Goal: Transaction & Acquisition: Purchase product/service

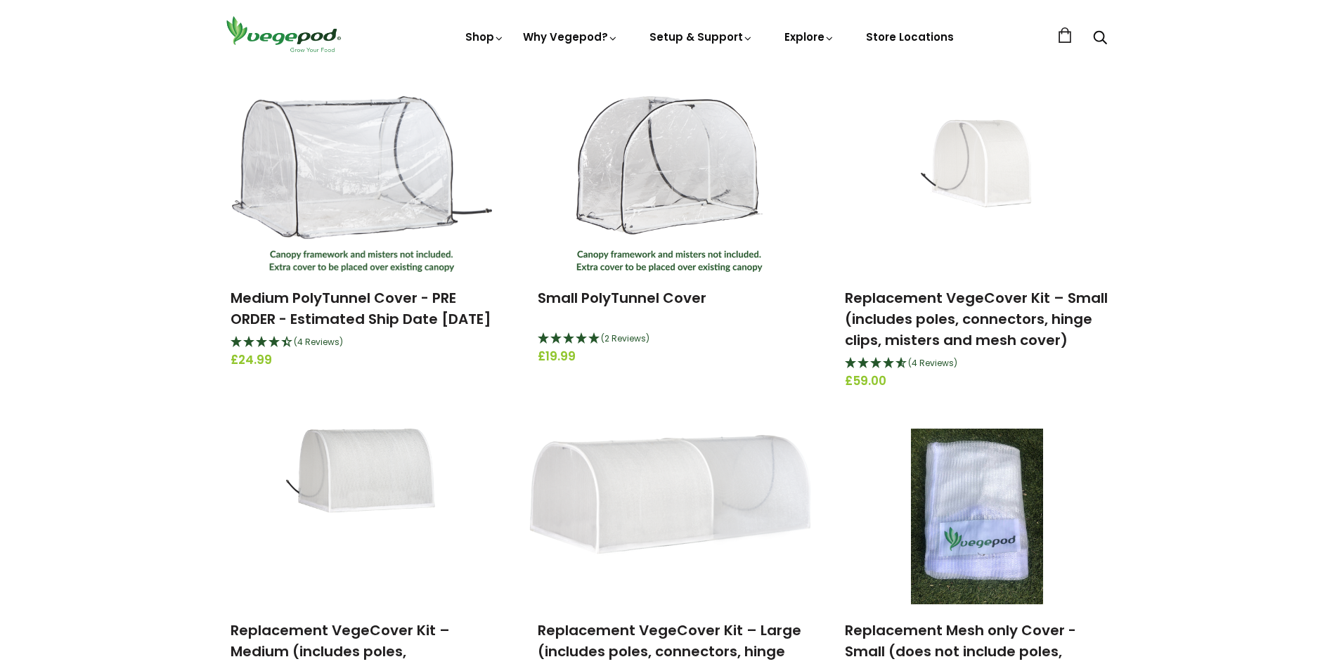
scroll to position [562, 0]
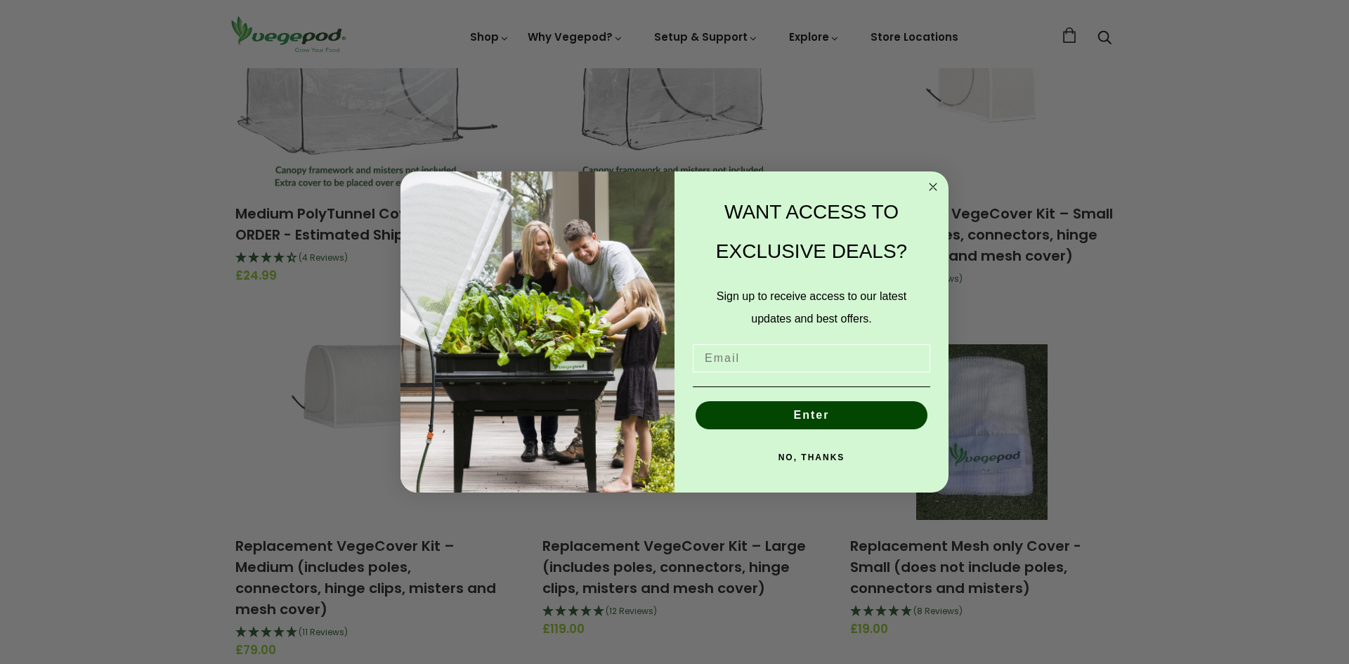
click at [739, 357] on input "Email" at bounding box center [812, 358] width 238 height 28
type input "smithboysesmith@gmail.com"
click at [823, 419] on button "Enter" at bounding box center [812, 415] width 232 height 28
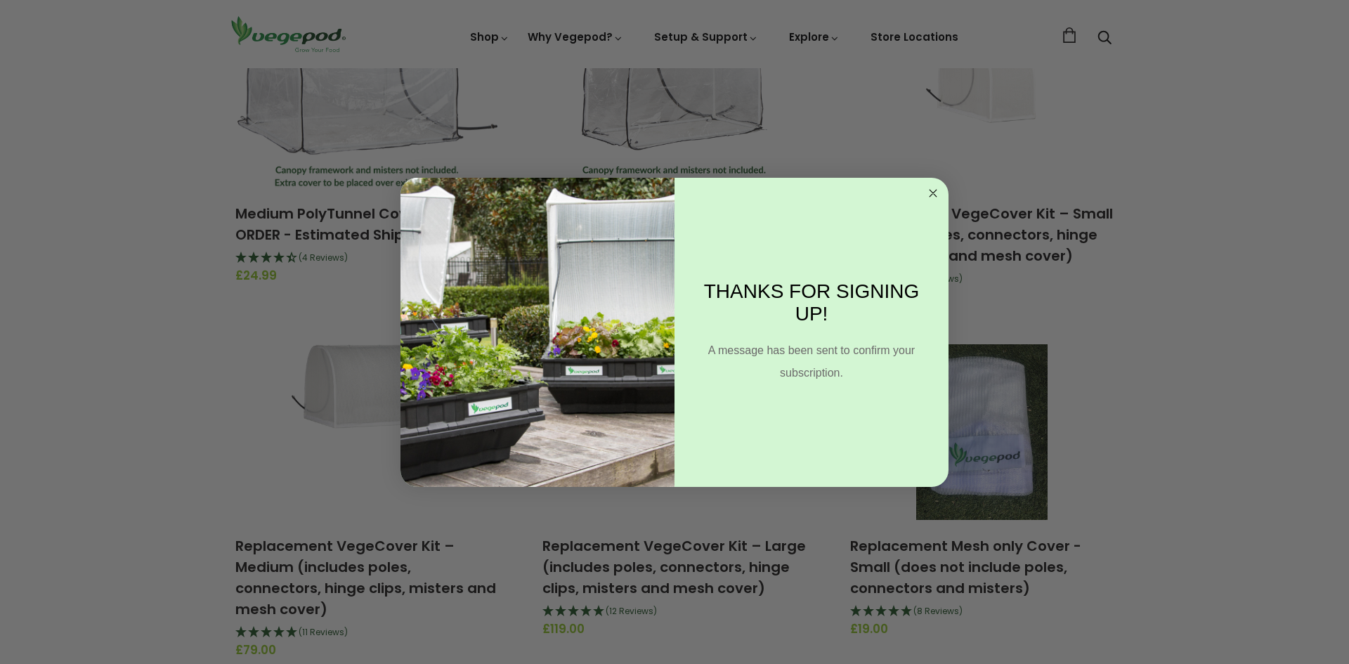
click at [936, 188] on circle "Close dialog" at bounding box center [933, 193] width 16 height 16
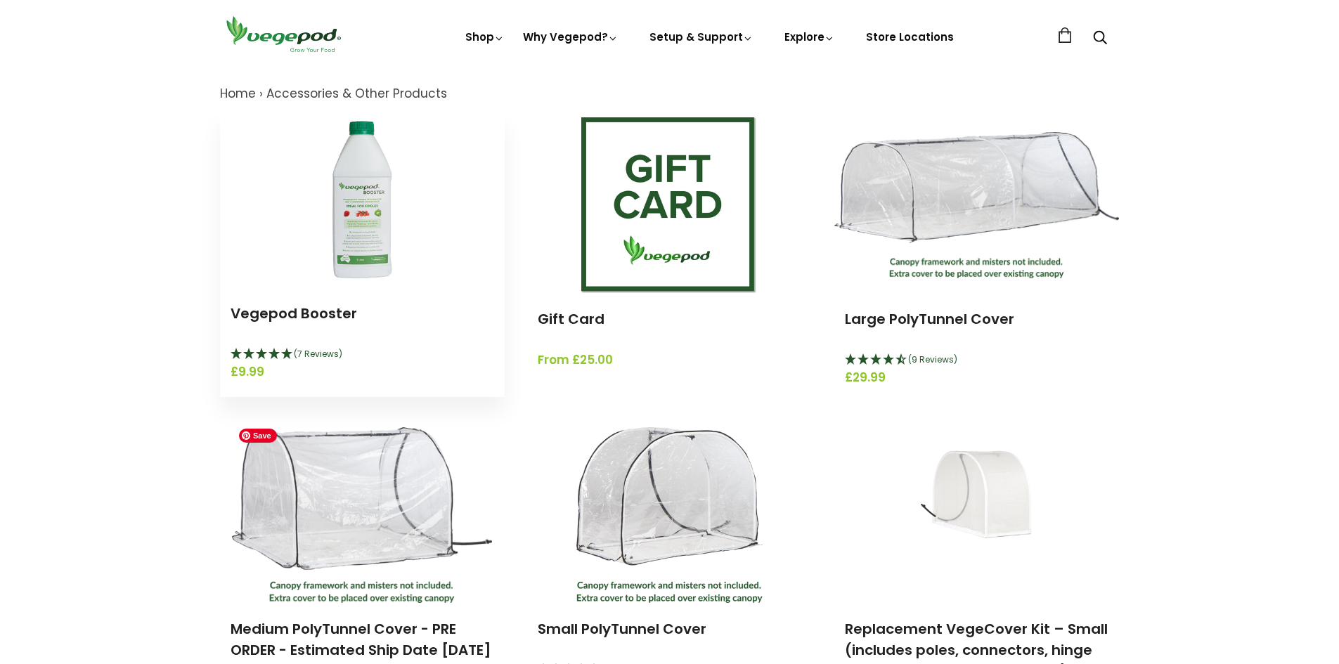
scroll to position [141, 0]
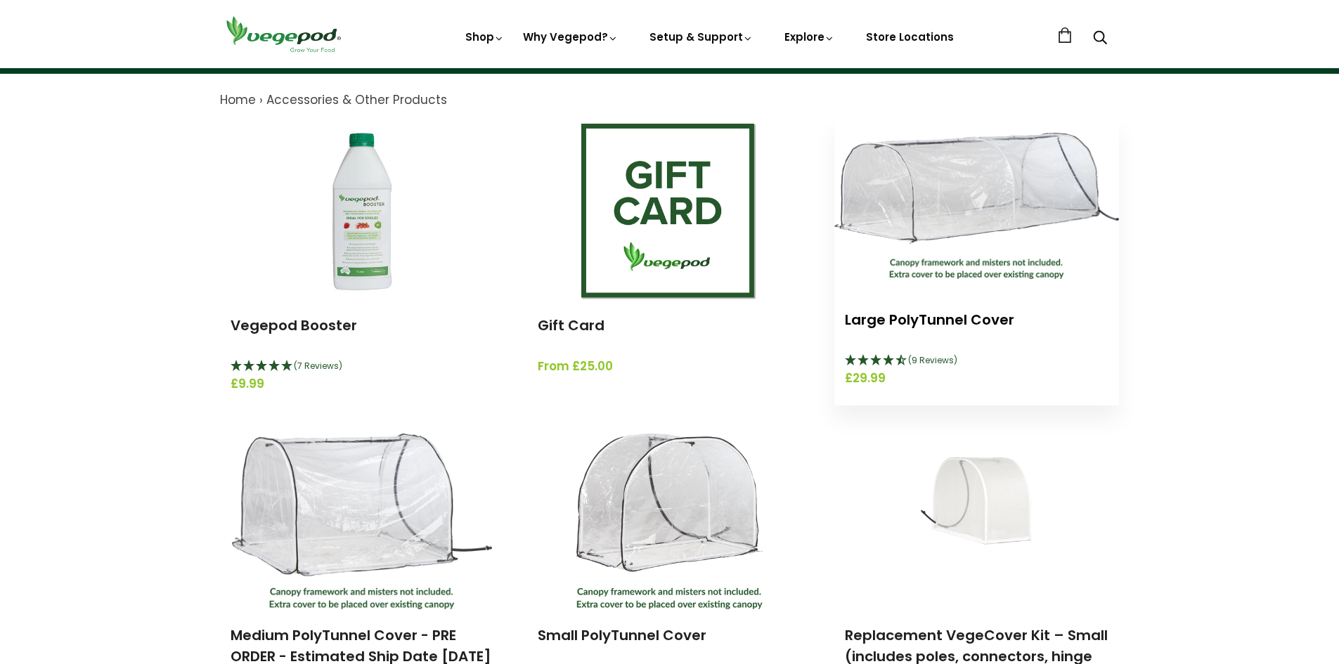
click at [989, 316] on link "Large PolyTunnel Cover" at bounding box center [929, 320] width 169 height 20
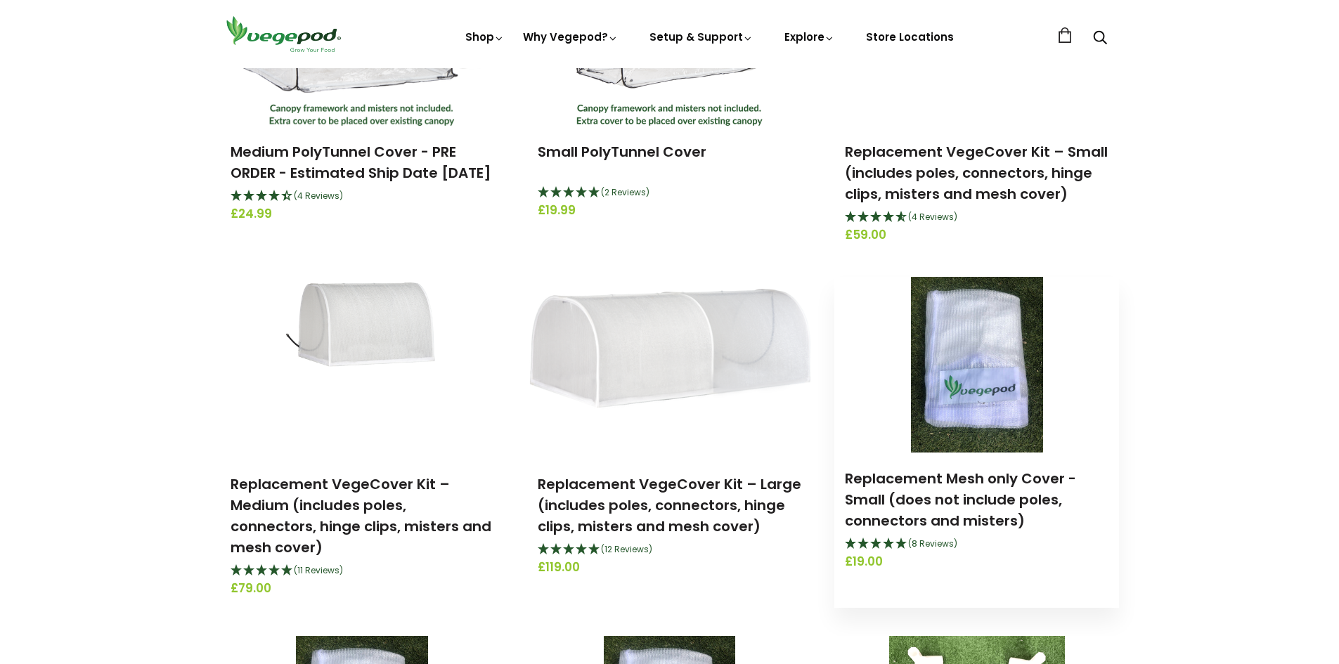
scroll to position [703, 0]
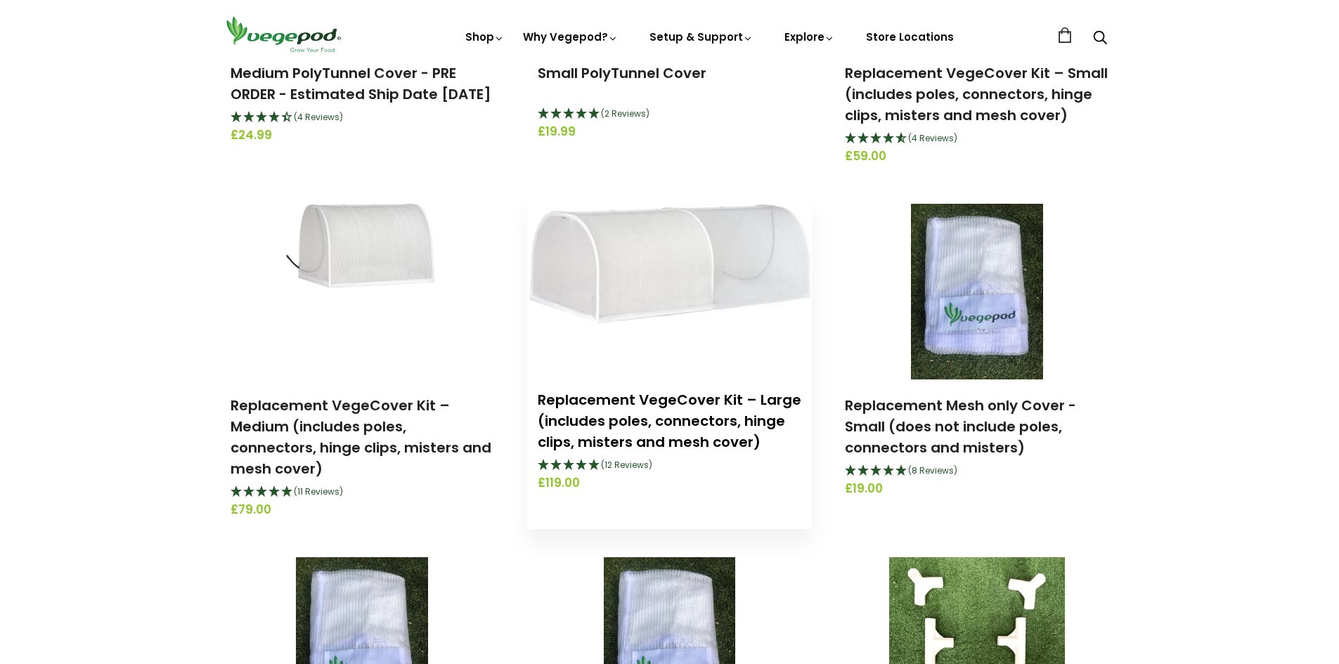
click at [714, 412] on link "Replacement VegeCover Kit – Large (includes poles, connectors, hinge clips, mis…" at bounding box center [670, 421] width 264 height 62
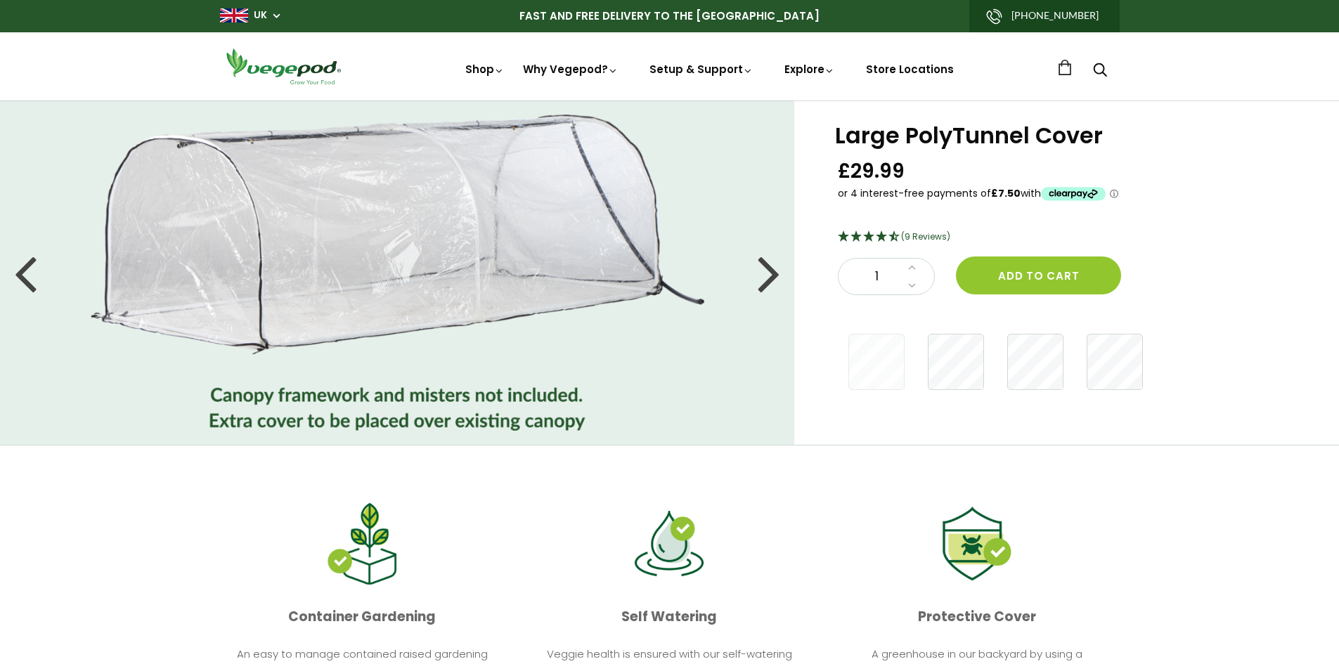
click at [773, 277] on div at bounding box center [768, 272] width 22 height 63
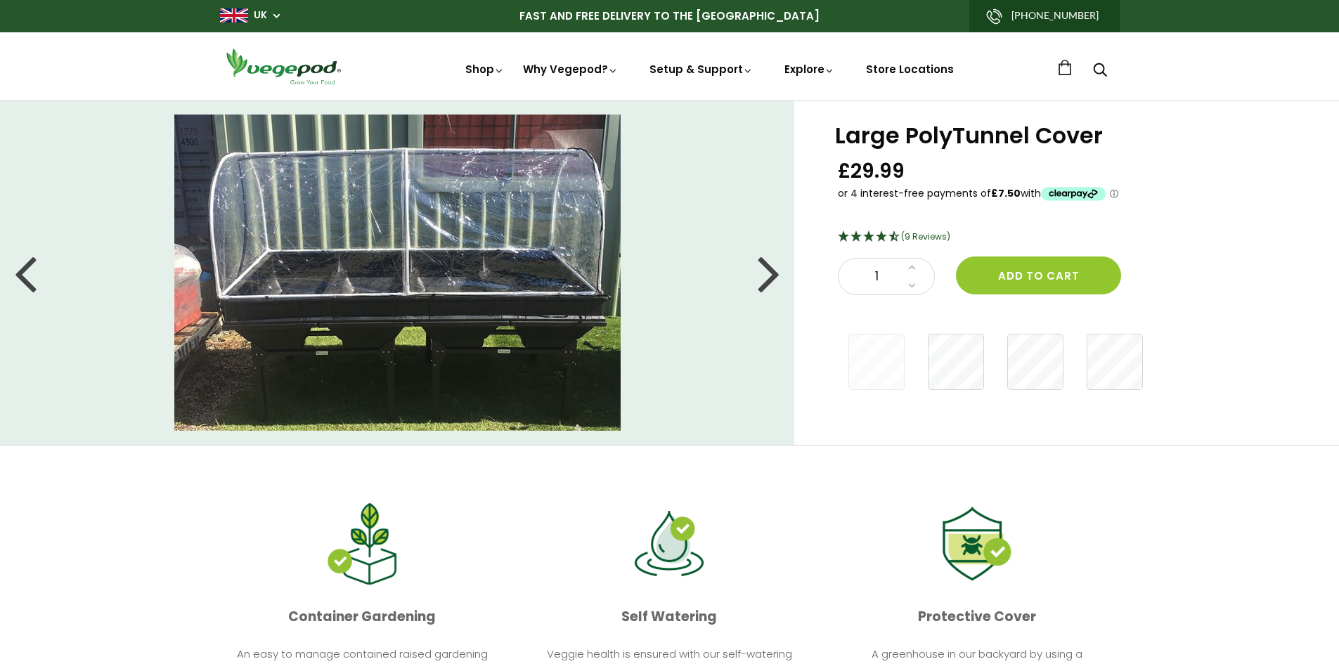
click at [773, 277] on div at bounding box center [768, 272] width 22 height 63
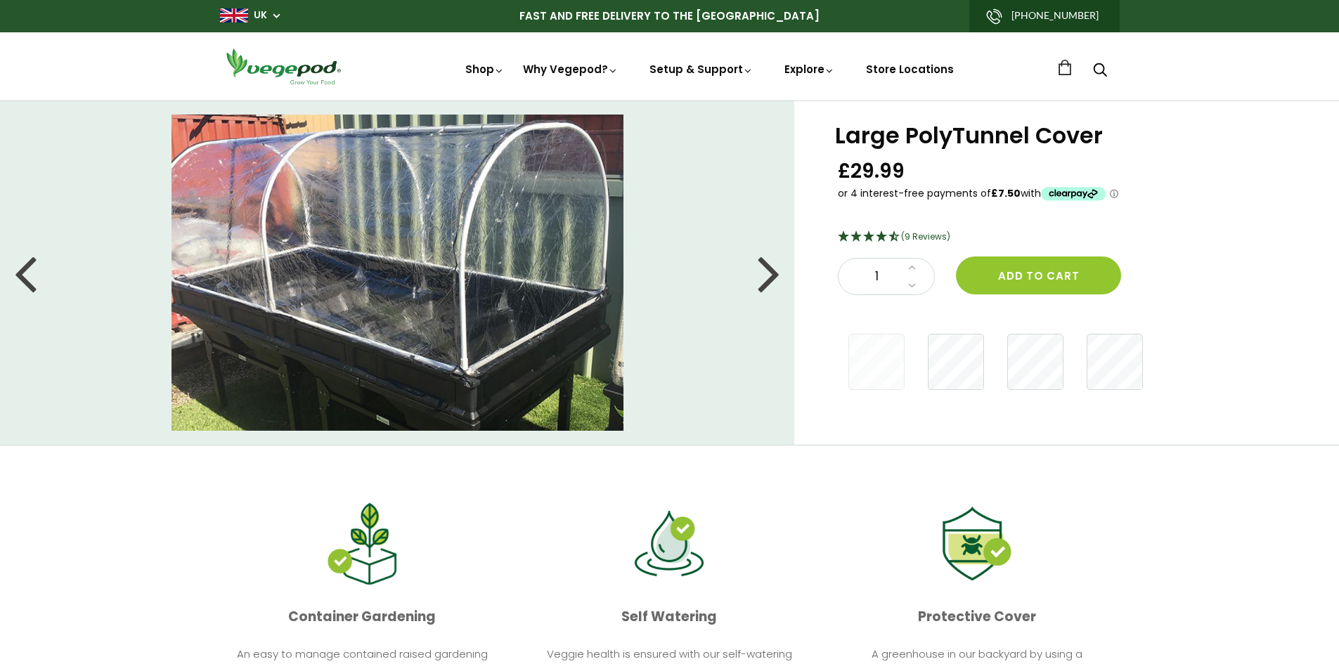
click at [773, 277] on div at bounding box center [768, 272] width 22 height 63
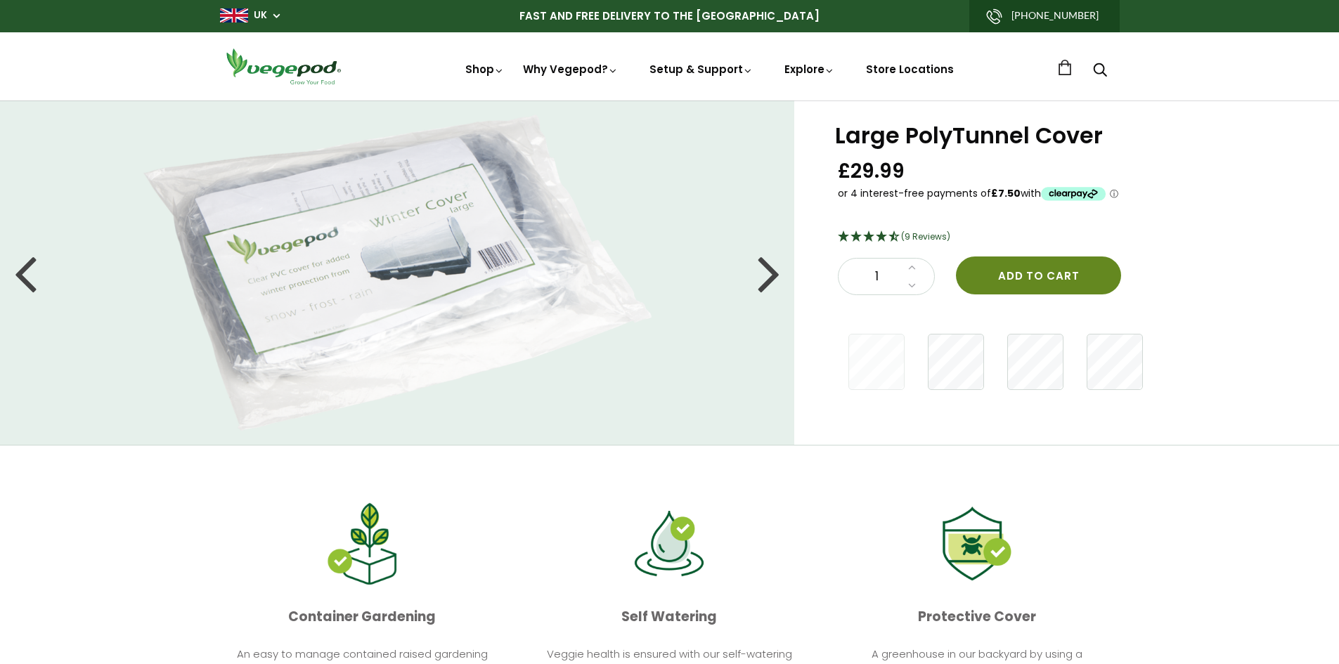
click at [1045, 275] on button "Add to cart" at bounding box center [1038, 275] width 165 height 38
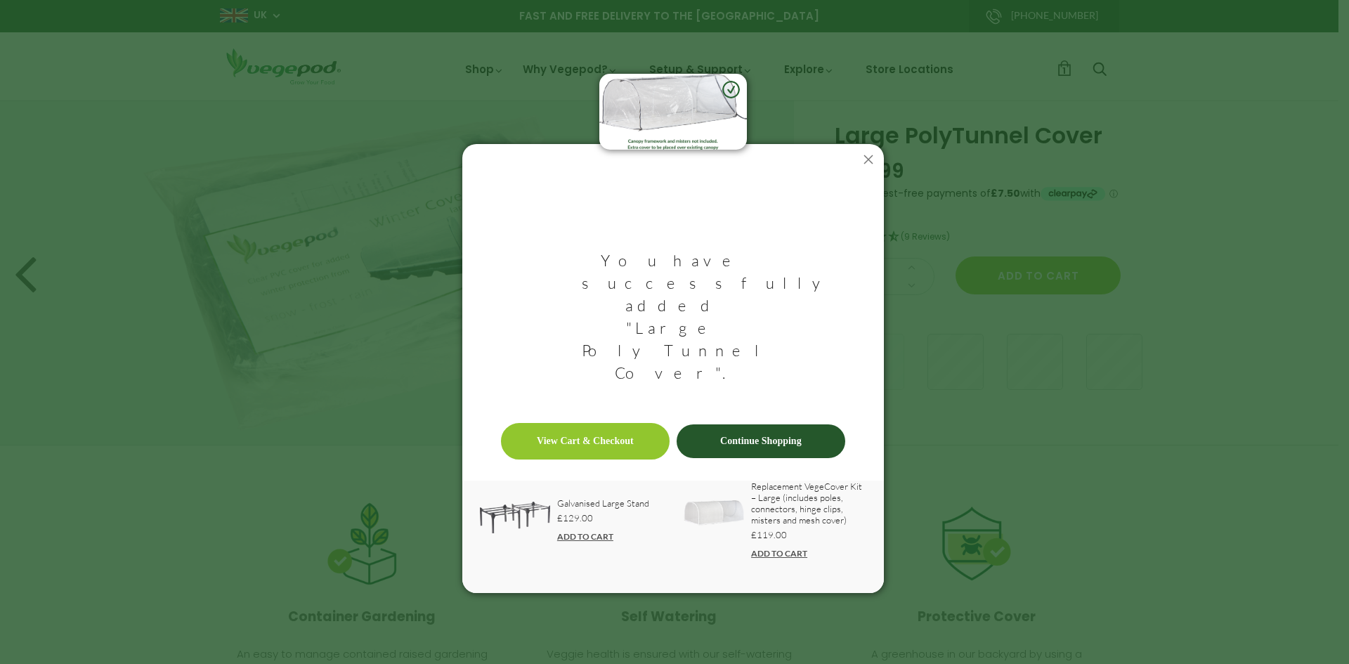
click at [740, 424] on link "Continue Shopping" at bounding box center [761, 441] width 169 height 34
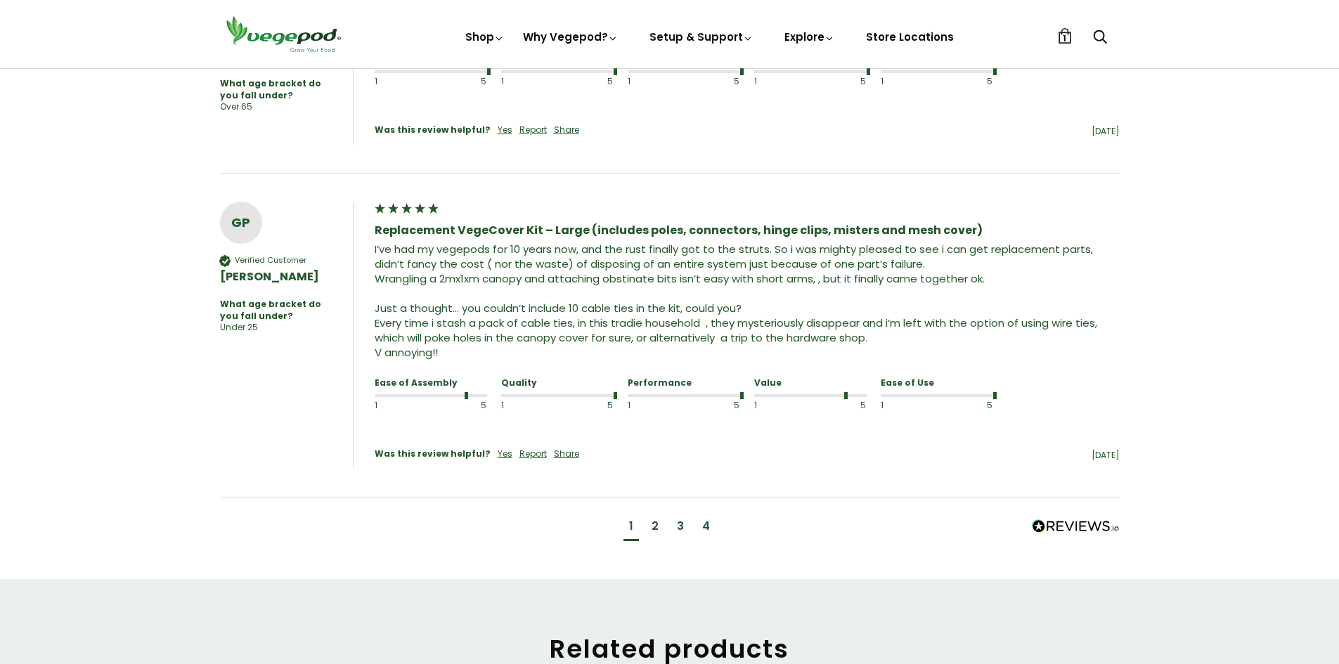
scroll to position [1195, 0]
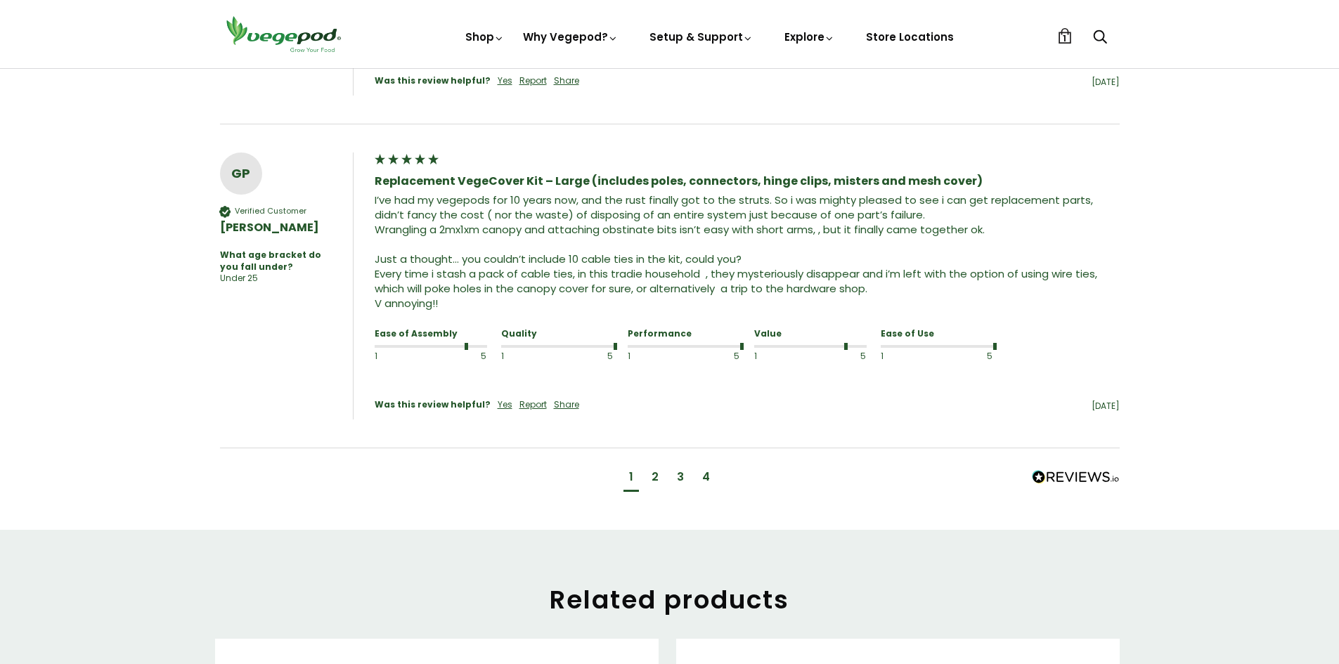
click at [653, 469] on div "2" at bounding box center [654, 476] width 7 height 15
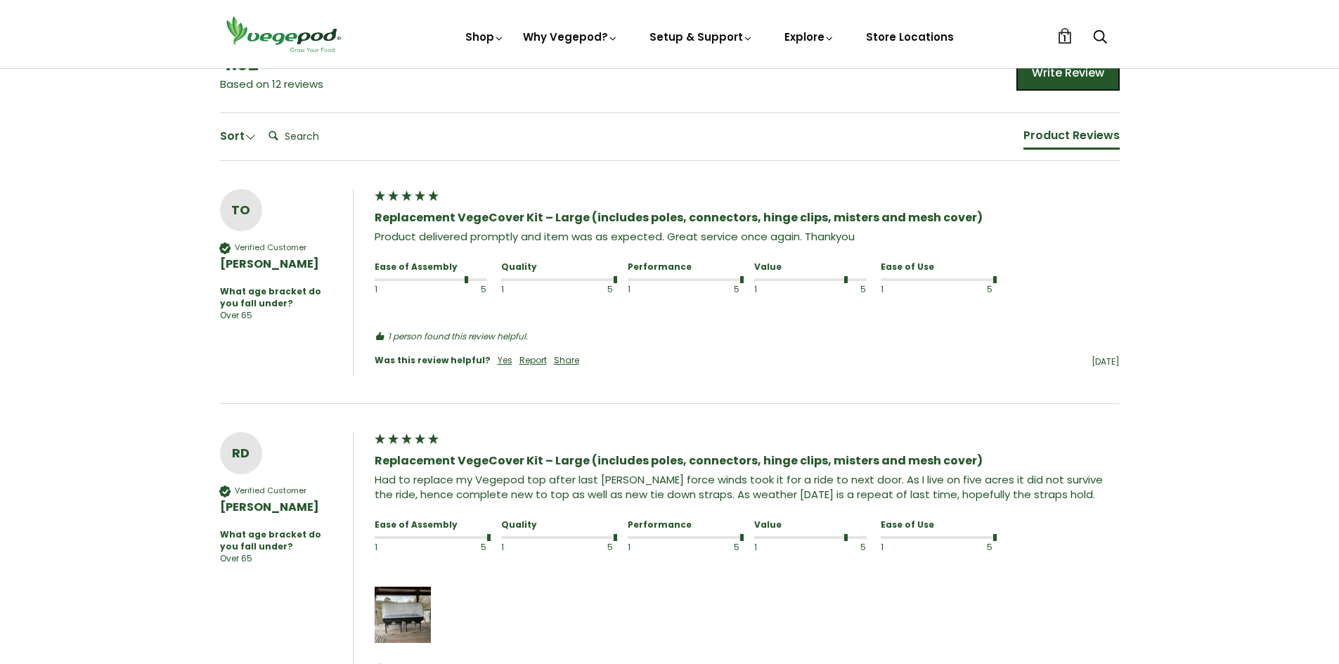
scroll to position [802, 0]
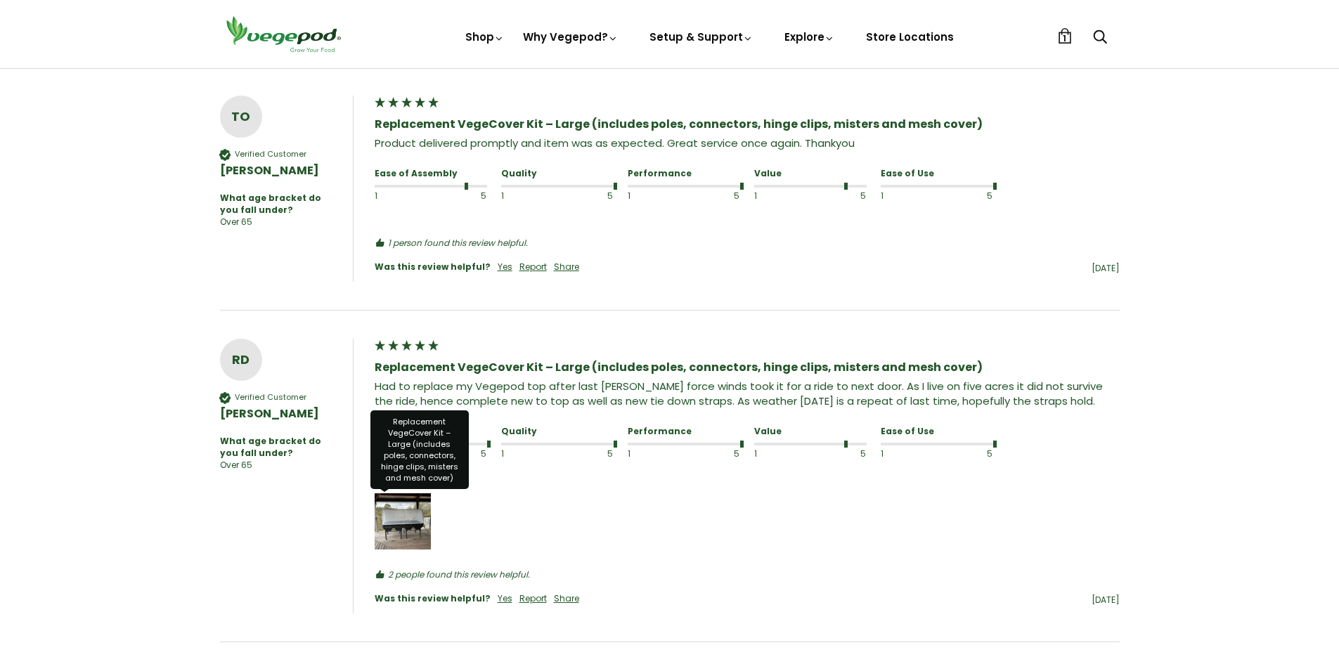
click at [413, 521] on img "Media uploaded by this customer." at bounding box center [403, 521] width 56 height 56
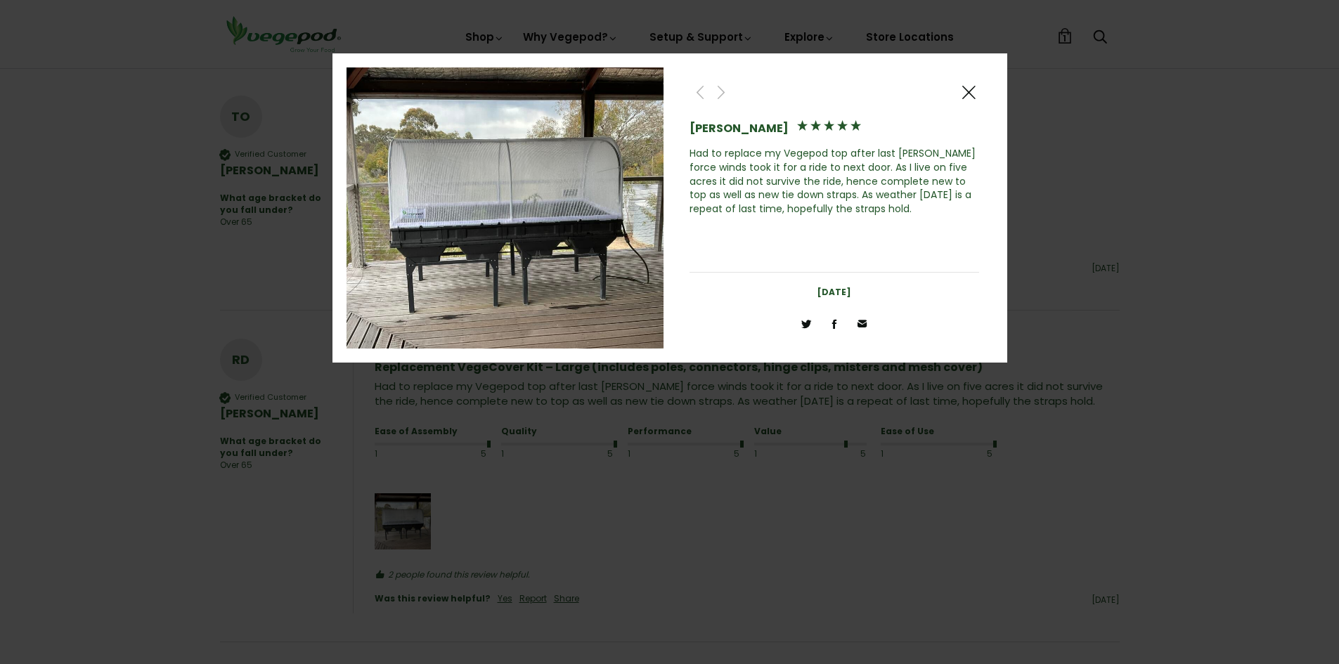
click at [968, 91] on span at bounding box center [968, 93] width 17 height 18
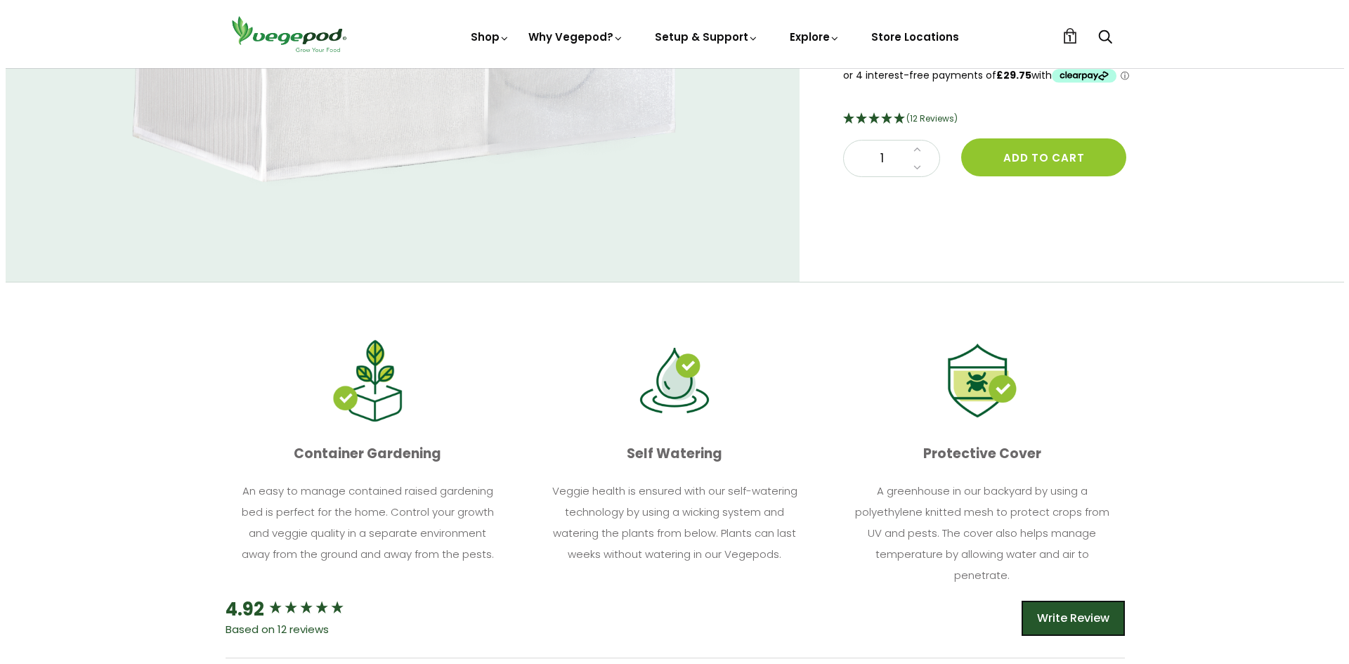
scroll to position [0, 0]
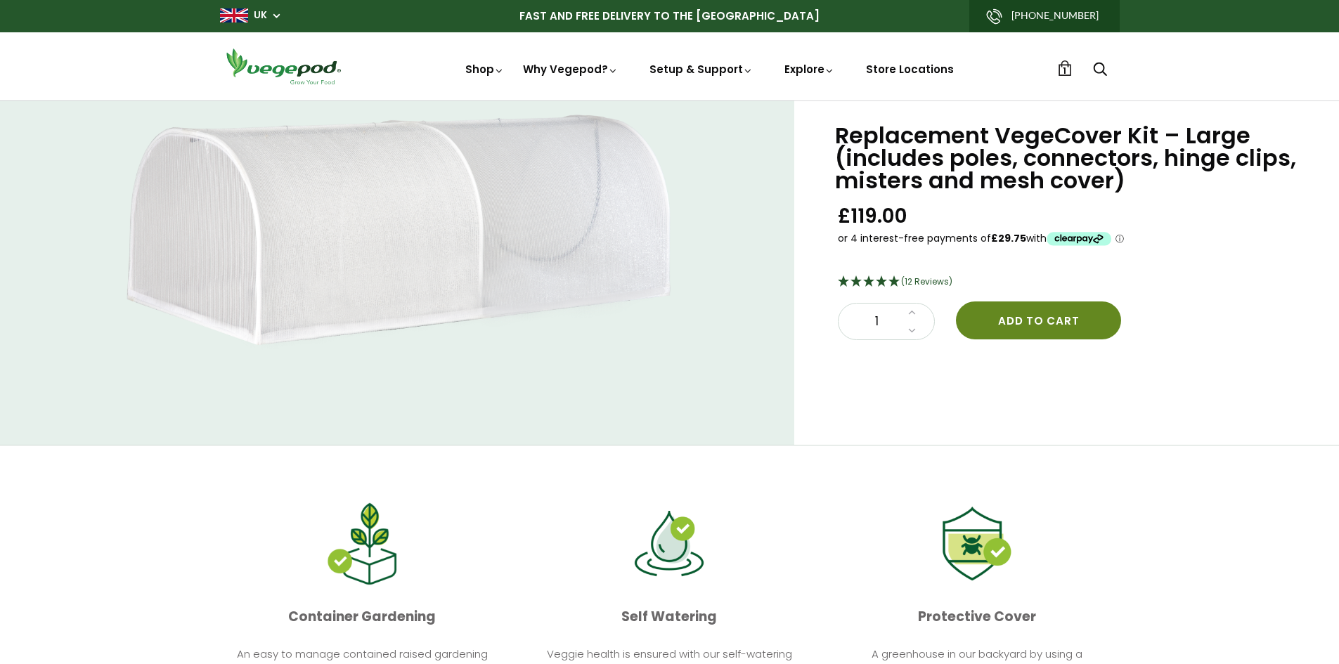
click at [1048, 320] on button "Add to cart" at bounding box center [1038, 320] width 165 height 38
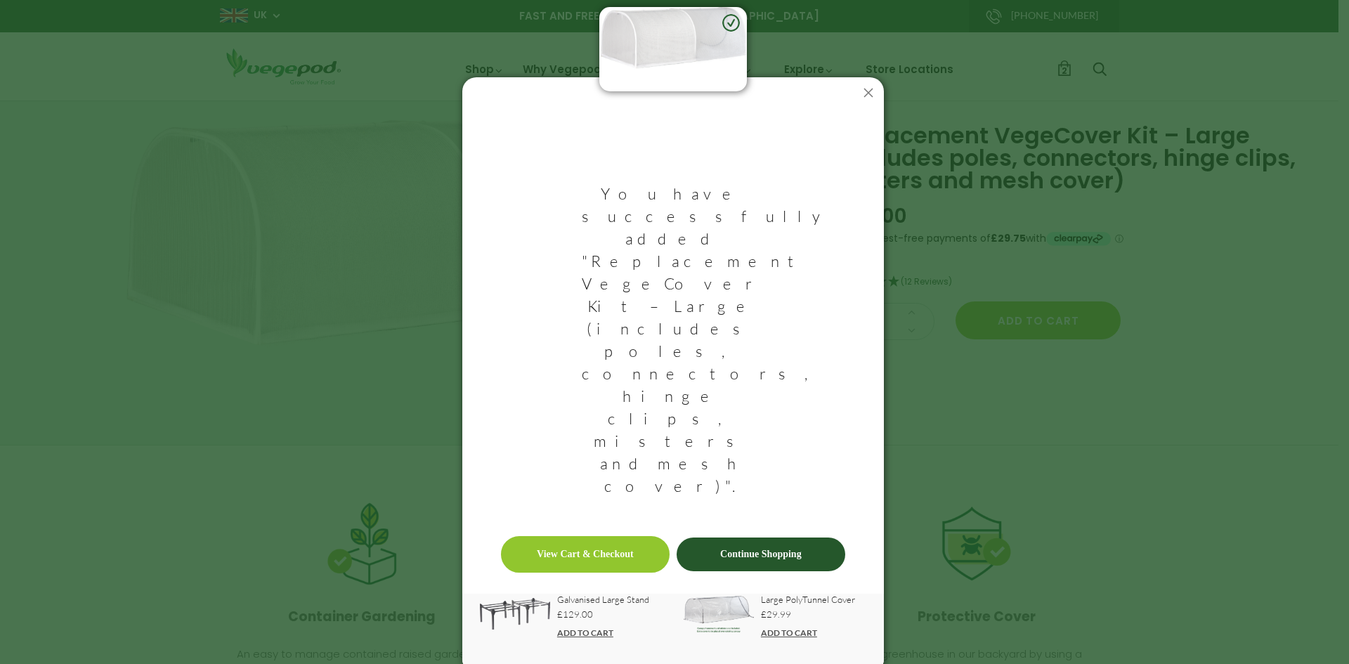
click at [752, 538] on link "Continue Shopping" at bounding box center [761, 555] width 169 height 34
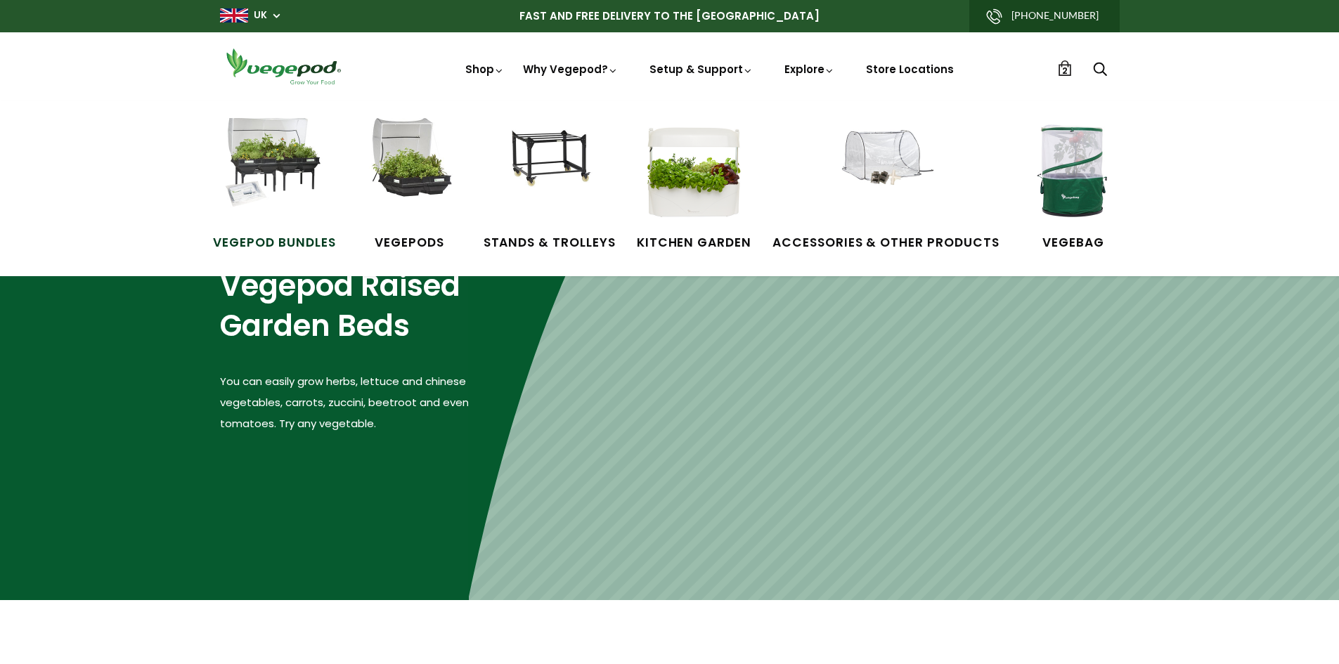
click at [278, 244] on span "Vegepod Bundles" at bounding box center [274, 243] width 122 height 18
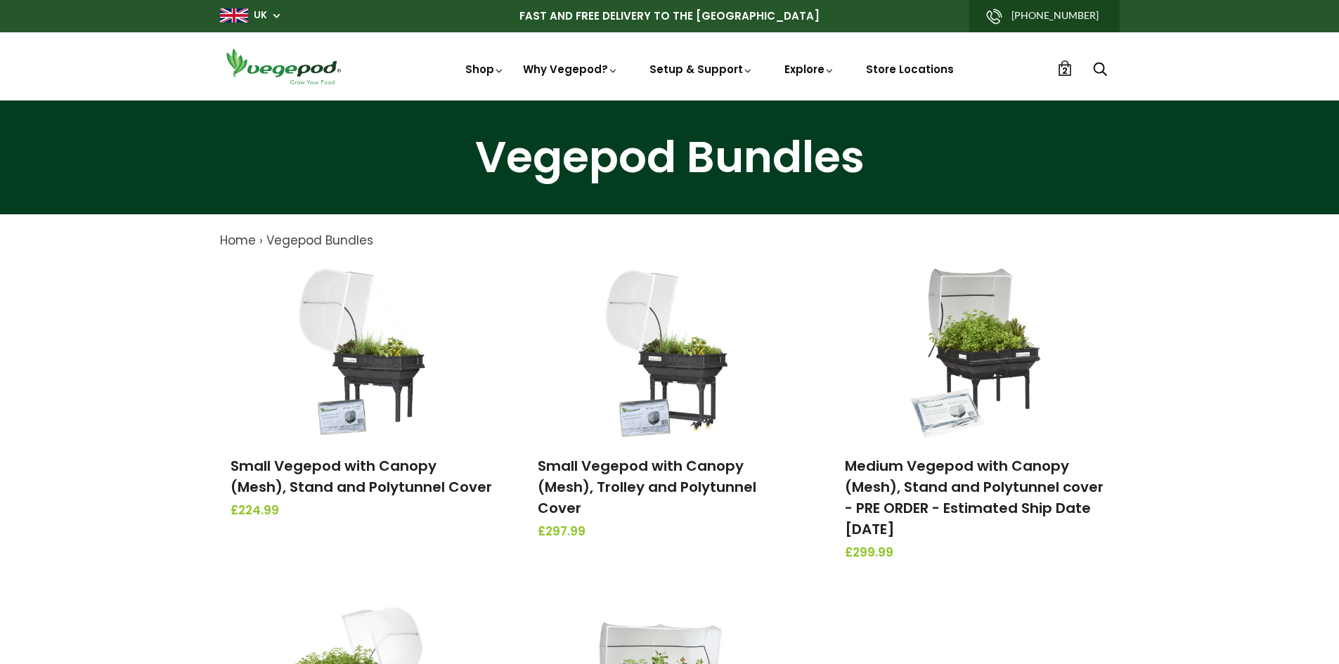
click at [1062, 70] on span "2" at bounding box center [1065, 70] width 6 height 13
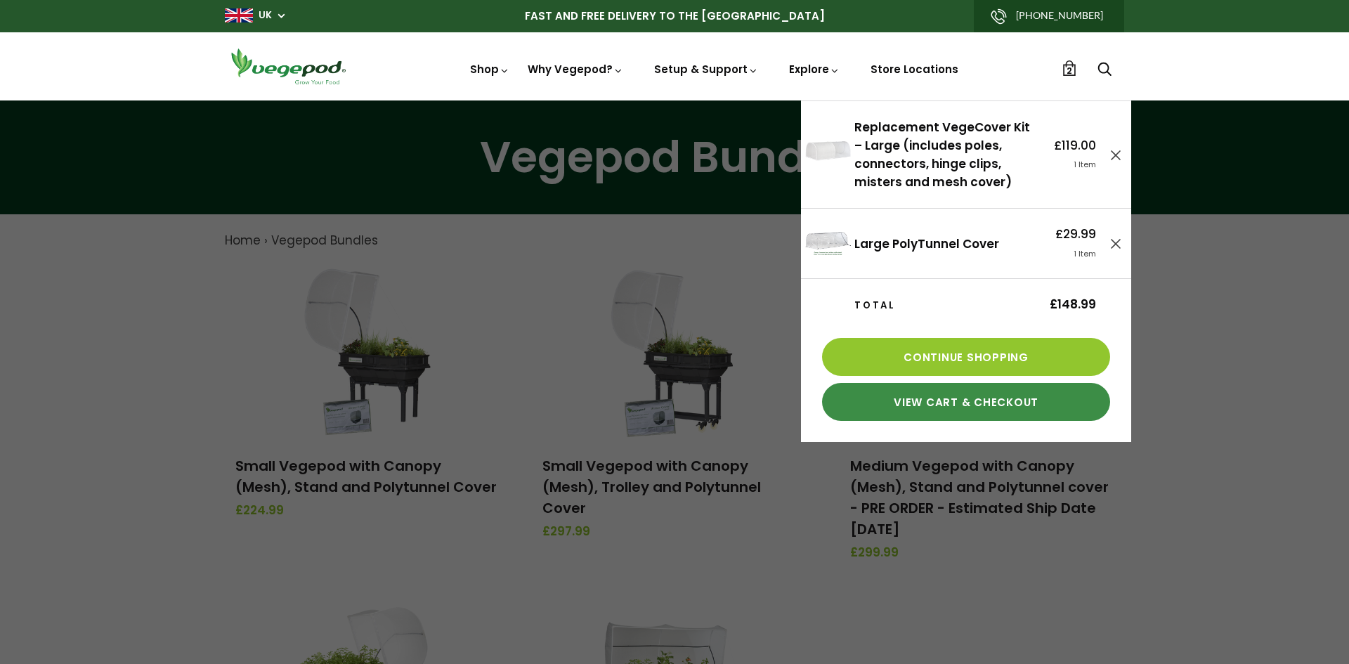
click at [969, 398] on link "View Cart & Checkout" at bounding box center [966, 402] width 288 height 38
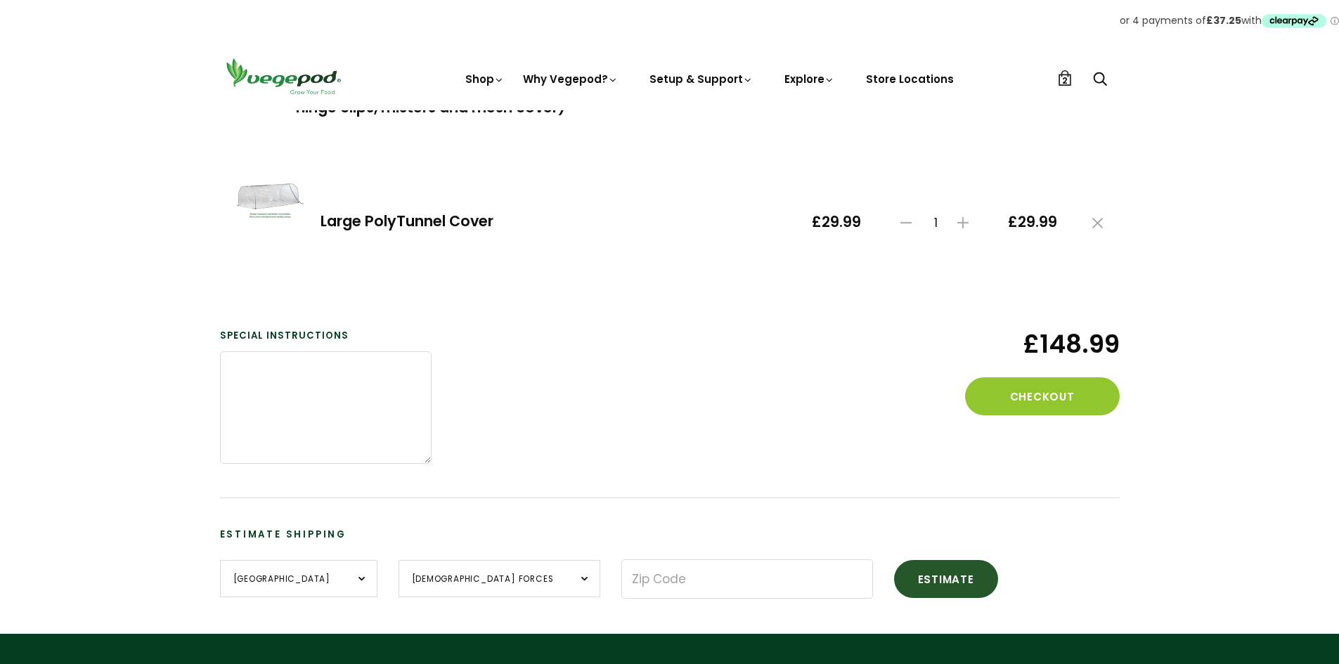
scroll to position [281, 0]
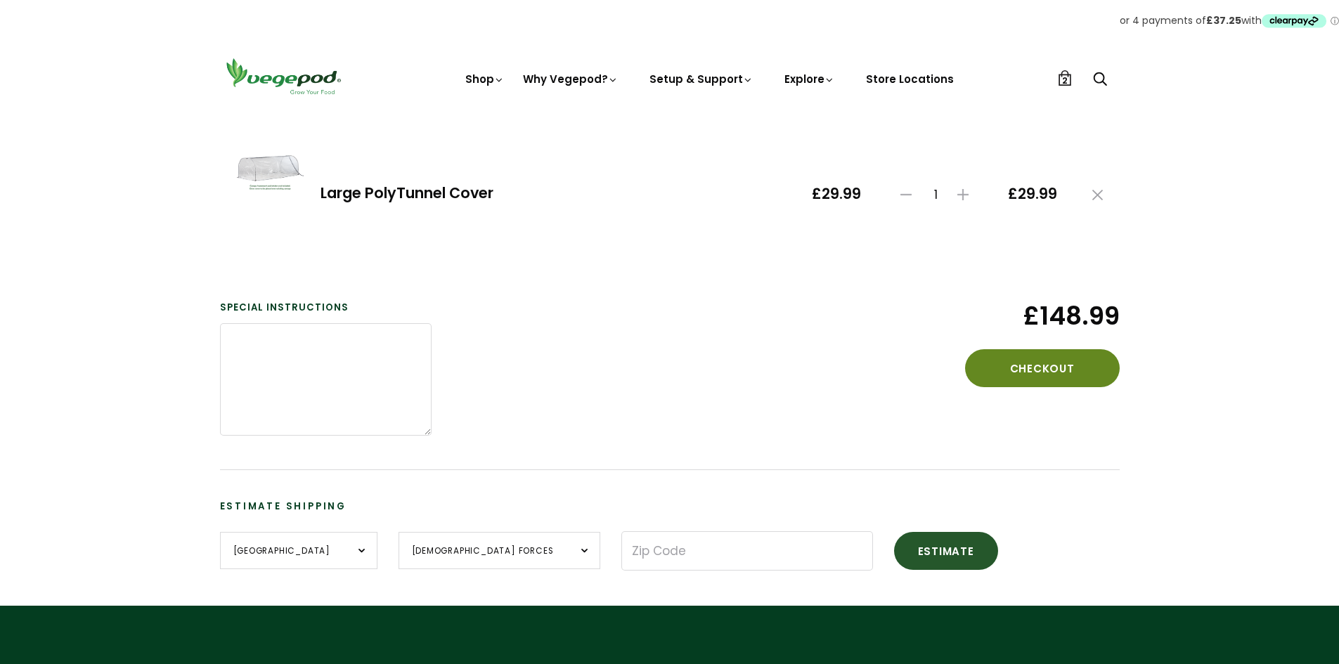
click at [1029, 363] on button "Checkout" at bounding box center [1042, 368] width 155 height 38
click at [1053, 376] on button "Checkout" at bounding box center [1042, 368] width 155 height 38
